Goal: Information Seeking & Learning: Find specific fact

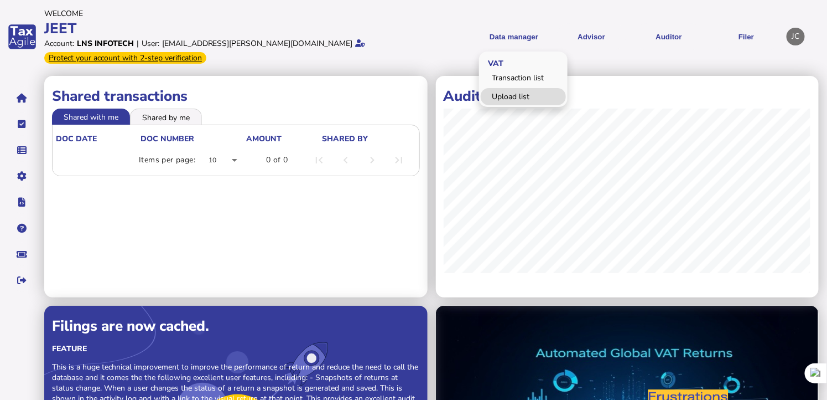
click at [502, 93] on link "Upload list" at bounding box center [523, 96] width 85 height 17
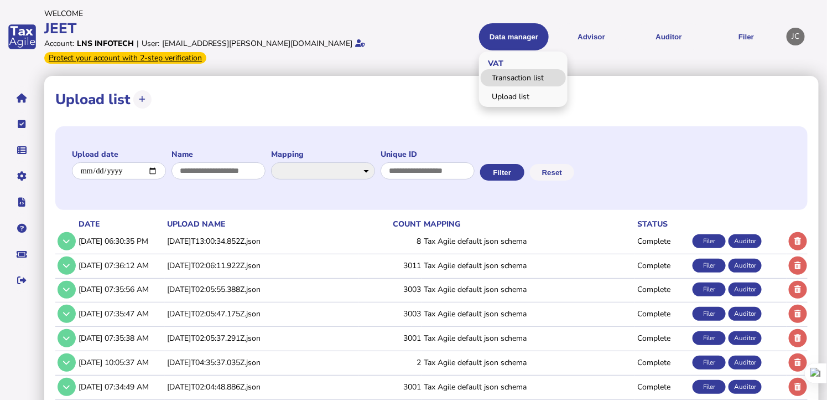
click at [500, 75] on link "Transaction list" at bounding box center [523, 77] width 85 height 17
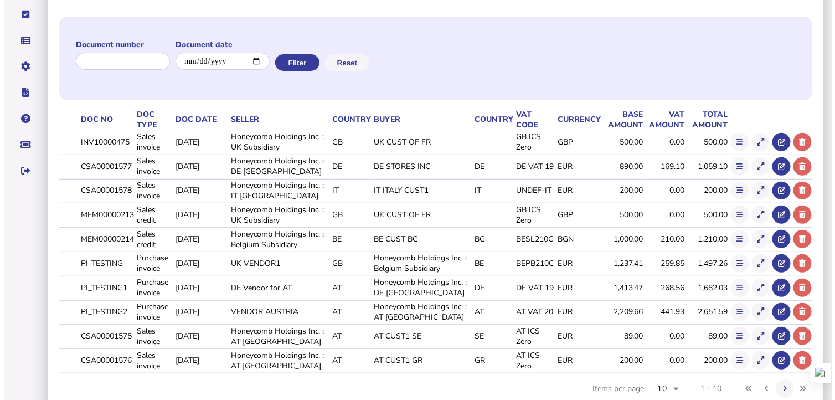
scroll to position [137, 0]
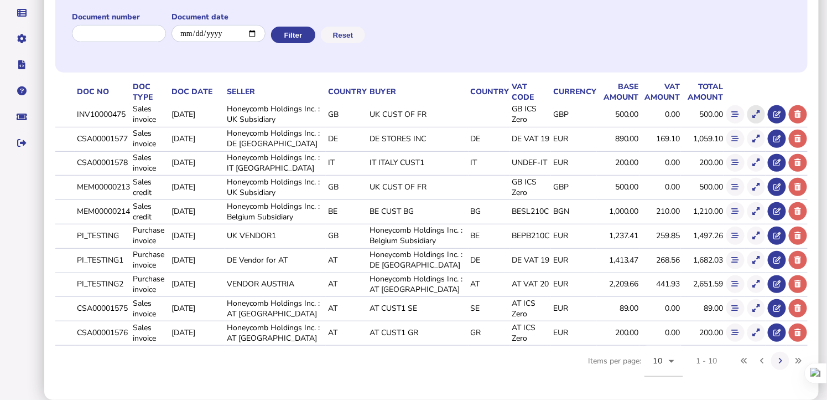
click at [757, 112] on icon at bounding box center [756, 114] width 7 height 7
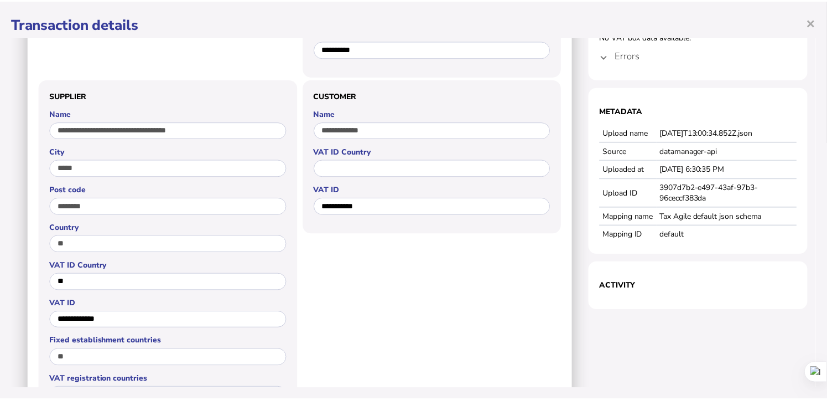
scroll to position [0, 0]
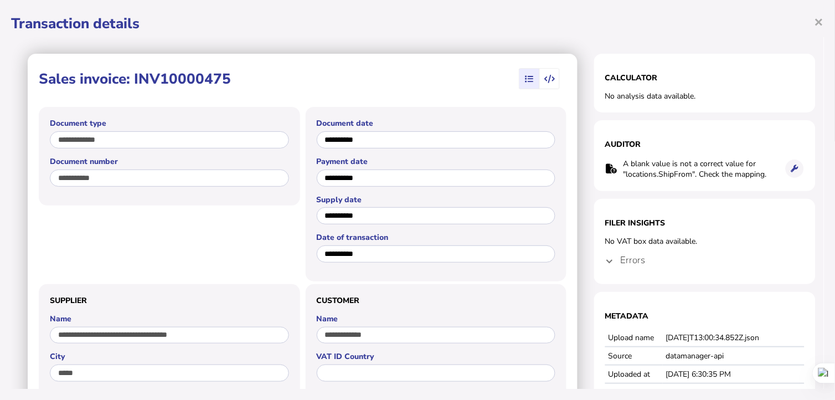
drag, startPoint x: 133, startPoint y: 80, endPoint x: 228, endPoint y: 85, distance: 94.8
click at [228, 85] on h1 "Sales invoice: INV10000475" at bounding box center [135, 78] width 192 height 19
copy h1 "INV10000475"
click at [821, 20] on span "×" at bounding box center [818, 21] width 9 height 21
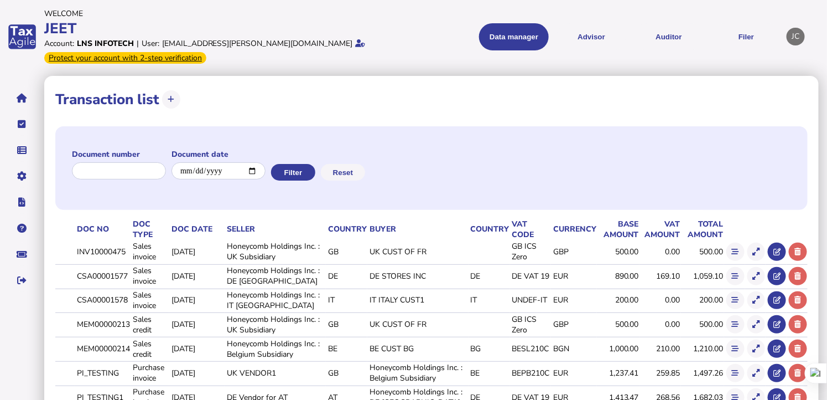
click at [793, 40] on div "JC" at bounding box center [796, 37] width 18 height 18
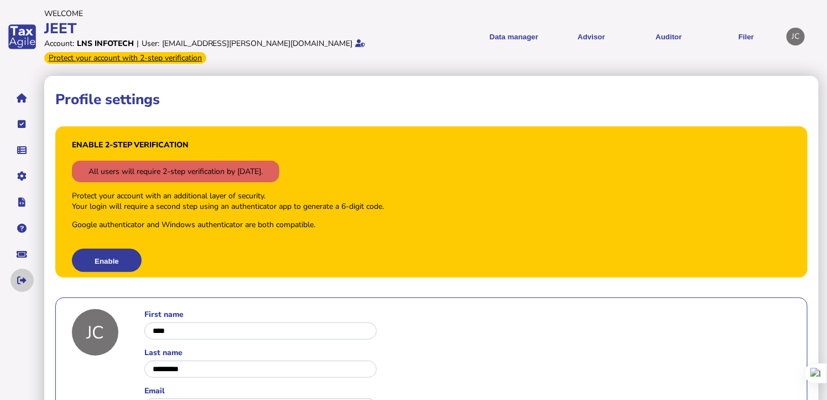
click at [18, 280] on icon "navigate application pages" at bounding box center [22, 280] width 9 height 1
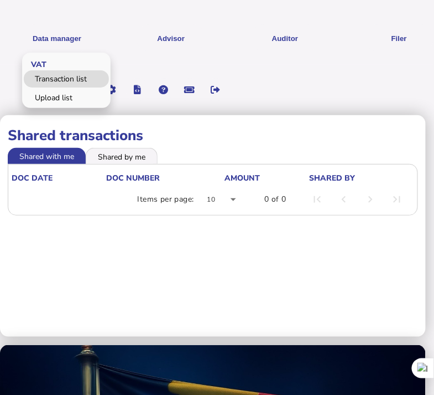
click at [70, 78] on link "Transaction list" at bounding box center [66, 78] width 85 height 17
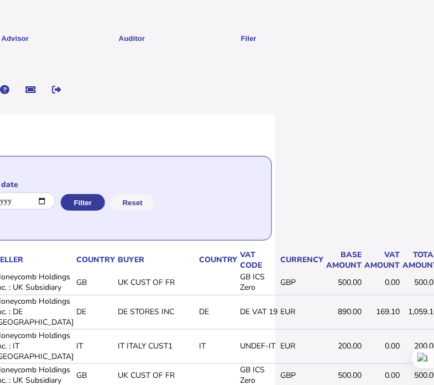
scroll to position [0, 174]
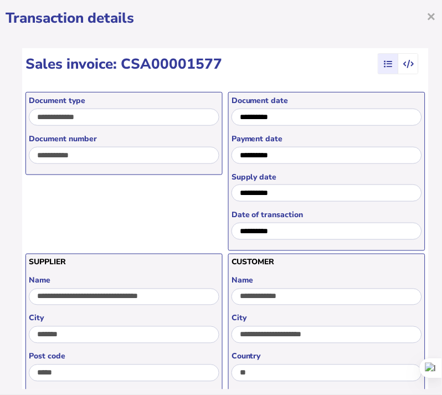
click at [413, 64] on icon "button" at bounding box center [408, 64] width 11 height 1
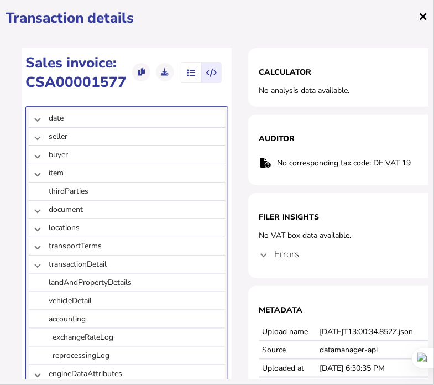
click at [421, 17] on span "×" at bounding box center [423, 16] width 9 height 21
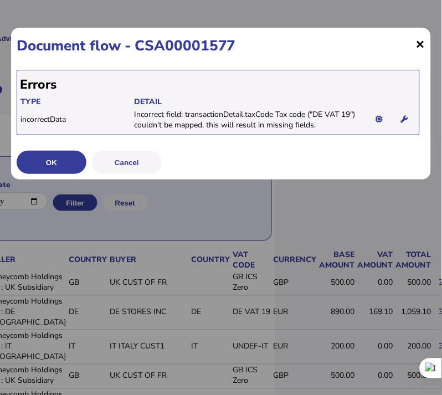
click at [418, 42] on span "×" at bounding box center [420, 43] width 9 height 21
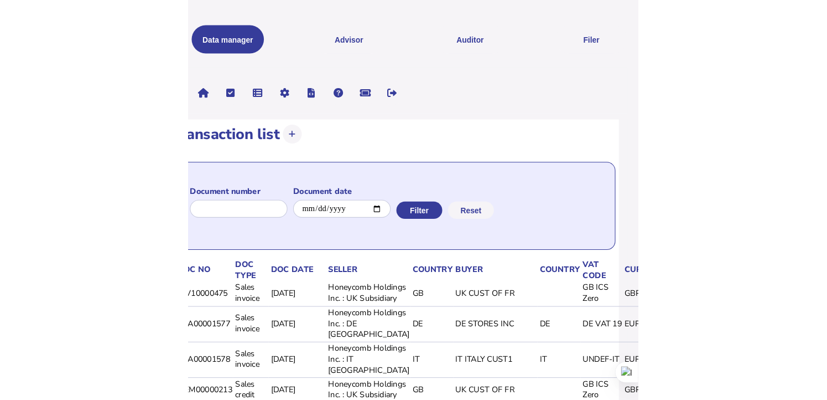
scroll to position [0, 0]
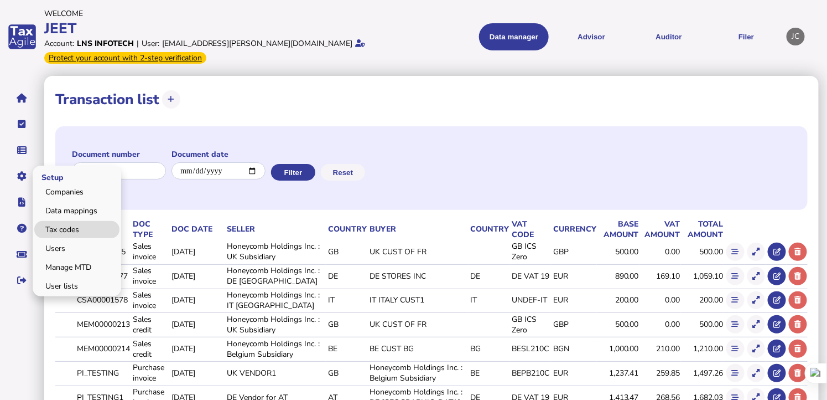
click at [62, 225] on link "Tax codes" at bounding box center [76, 229] width 85 height 17
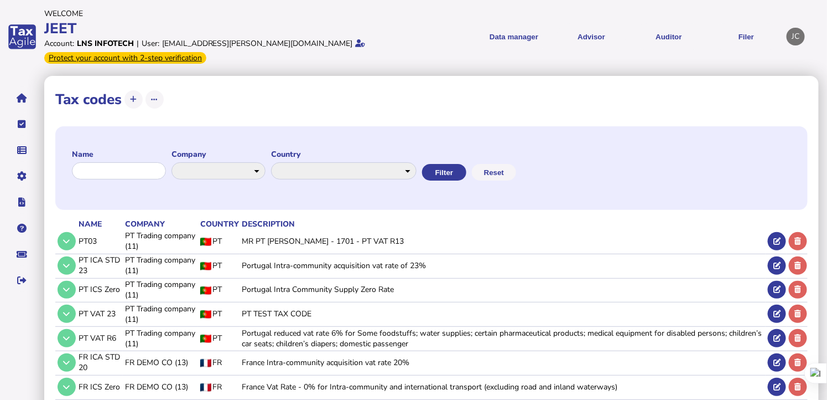
scroll to position [127, 0]
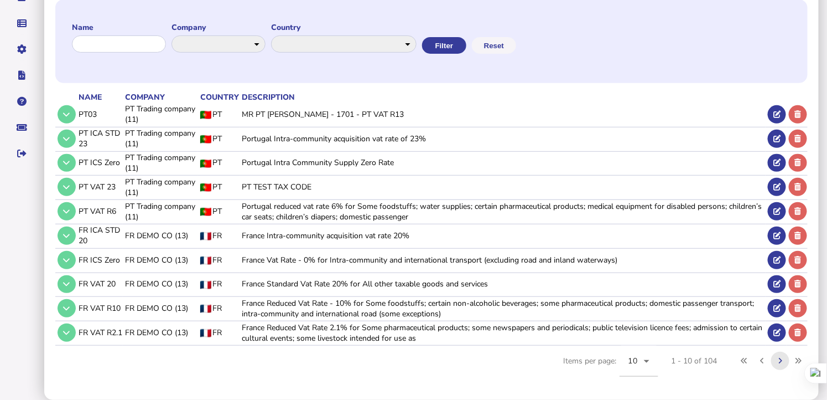
click at [434, 360] on icon at bounding box center [781, 360] width 4 height 7
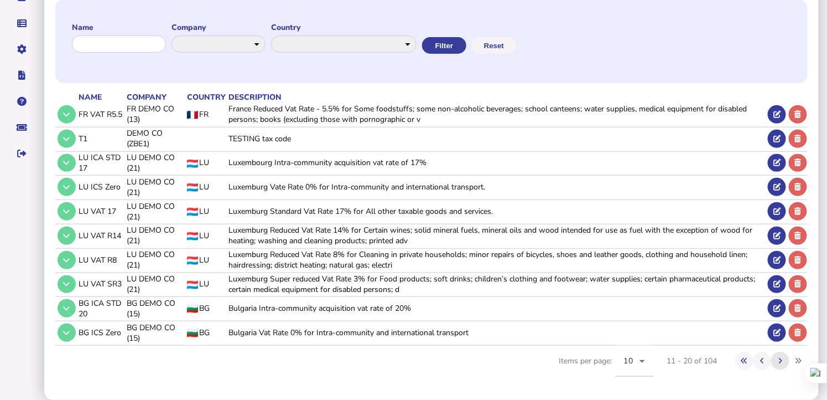
click at [434, 362] on button at bounding box center [780, 360] width 18 height 18
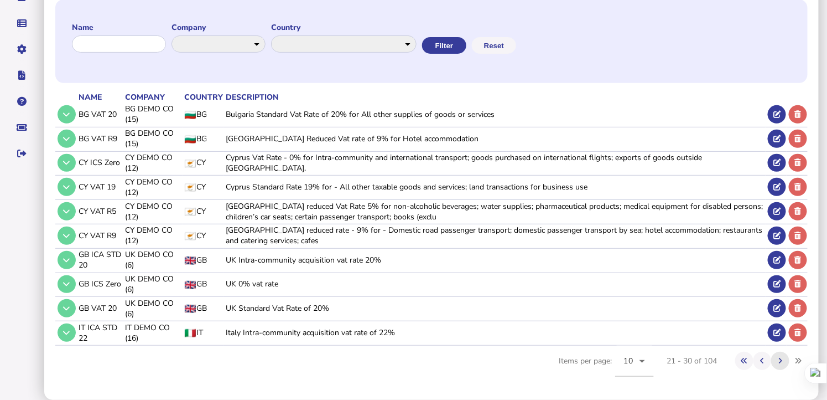
click at [434, 362] on icon at bounding box center [781, 360] width 4 height 7
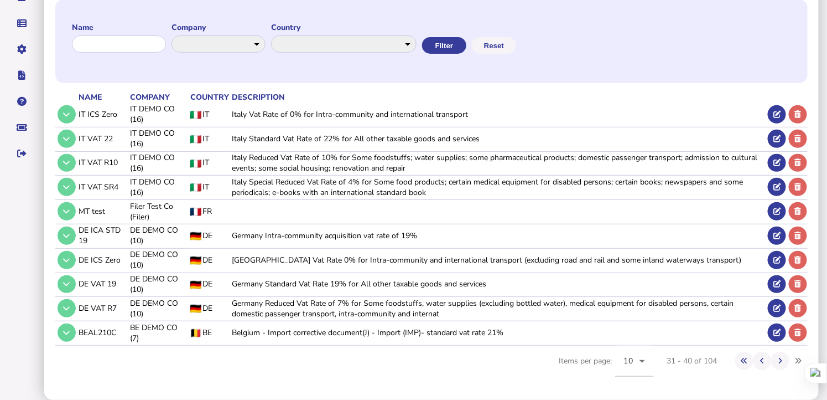
drag, startPoint x: 75, startPoint y: 282, endPoint x: 120, endPoint y: 283, distance: 44.3
click at [120, 283] on tr "DE VAT 19 DE DEMO CO (10) DE Germany Standard Vat Rate 19% for All other taxabl…" at bounding box center [431, 283] width 753 height 23
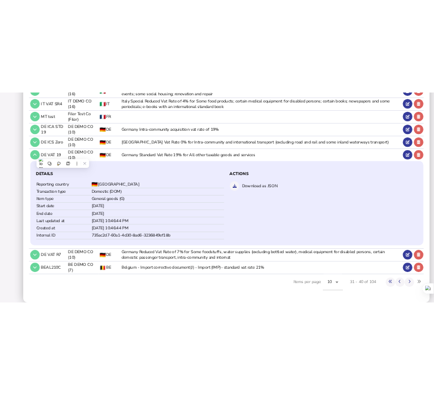
scroll to position [0, 0]
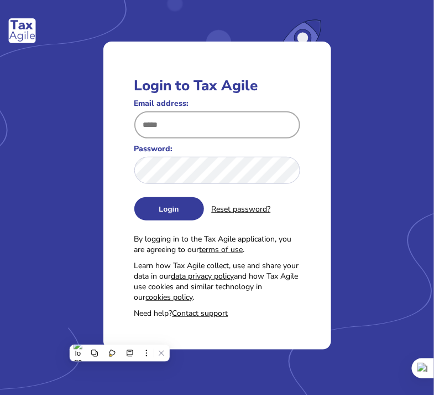
click at [194, 125] on input "Email address:" at bounding box center [217, 124] width 166 height 27
type input "**********"
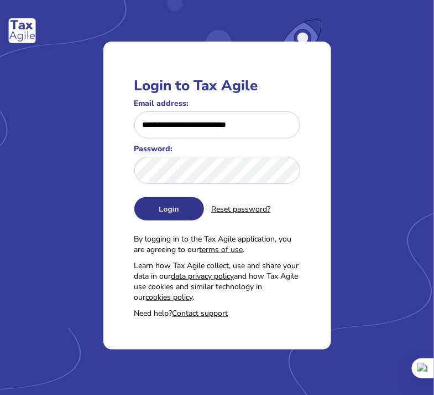
click at [165, 206] on button "Login" at bounding box center [169, 208] width 70 height 23
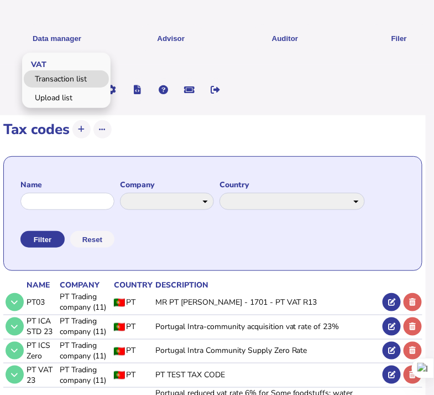
click at [58, 76] on link "Transaction list" at bounding box center [66, 78] width 85 height 17
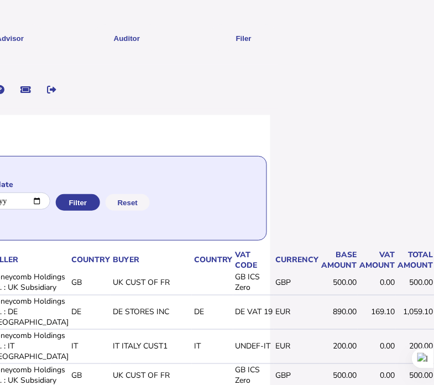
scroll to position [0, 172]
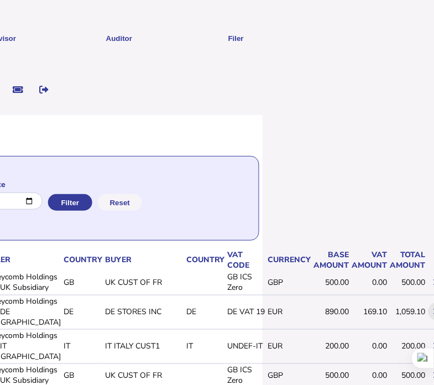
click at [434, 315] on icon at bounding box center [437, 311] width 7 height 7
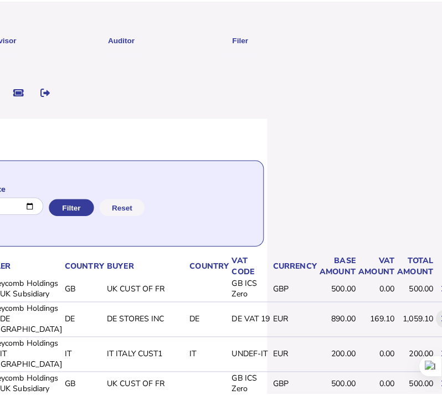
scroll to position [0, 167]
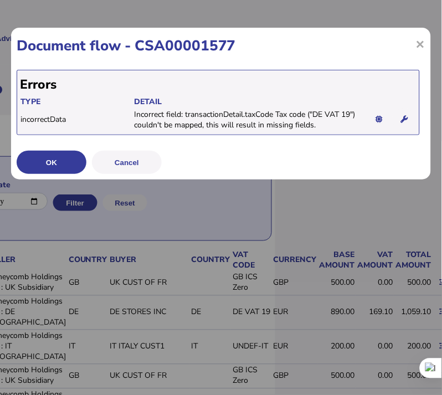
click at [0, 0] on div "× Document flow - CSA00001577 Errors Type Detail incorrectData Incorrect field:…" at bounding box center [0, 0] width 0 height 0
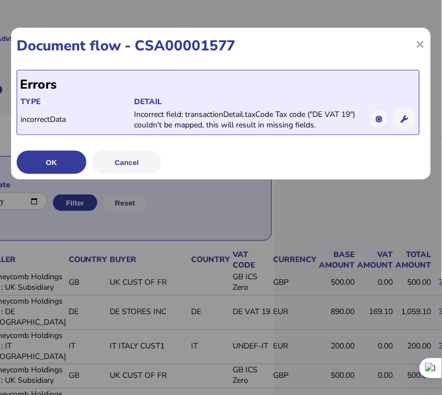
drag, startPoint x: 316, startPoint y: 112, endPoint x: 351, endPoint y: 108, distance: 35.6
click at [351, 108] on td "Incorrect field: transactionDetail.taxCode Tax code ("DE VAT 19") couldn't be m…" at bounding box center [246, 119] width 227 height 22
copy td "DE VAT 19"
